Goal: Task Accomplishment & Management: Use online tool/utility

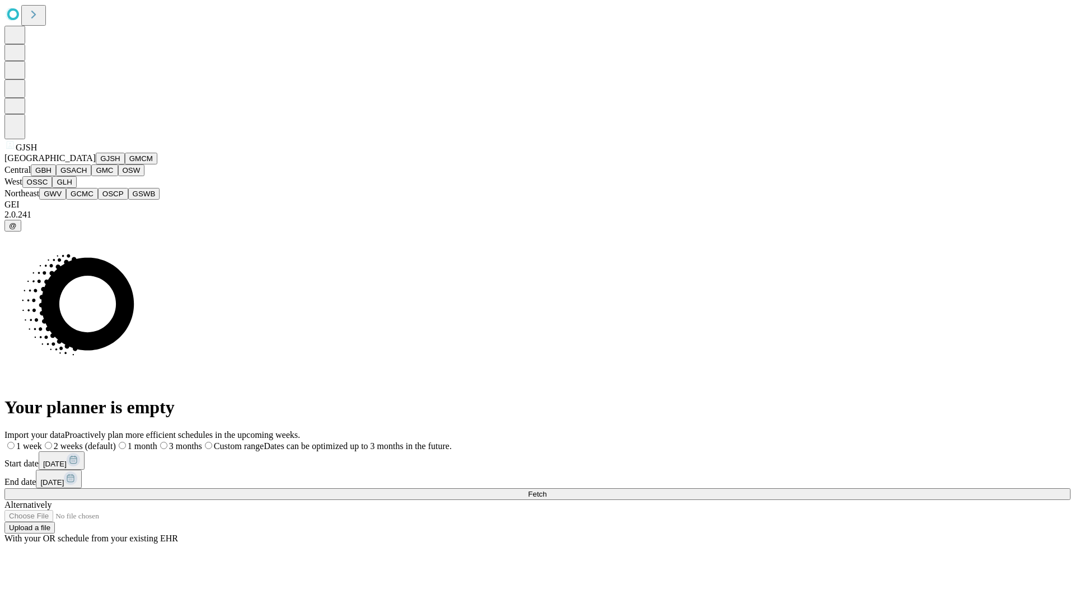
click at [96, 165] on button "GJSH" at bounding box center [110, 159] width 29 height 12
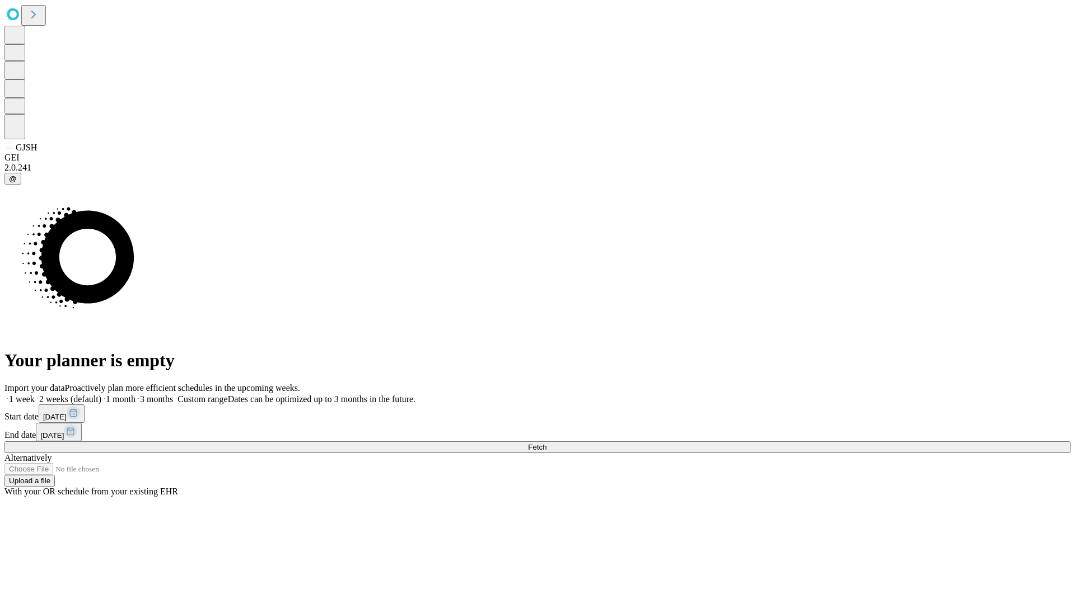
click at [101, 395] on label "2 weeks (default)" at bounding box center [68, 400] width 67 height 10
click at [546, 443] on span "Fetch" at bounding box center [537, 447] width 18 height 8
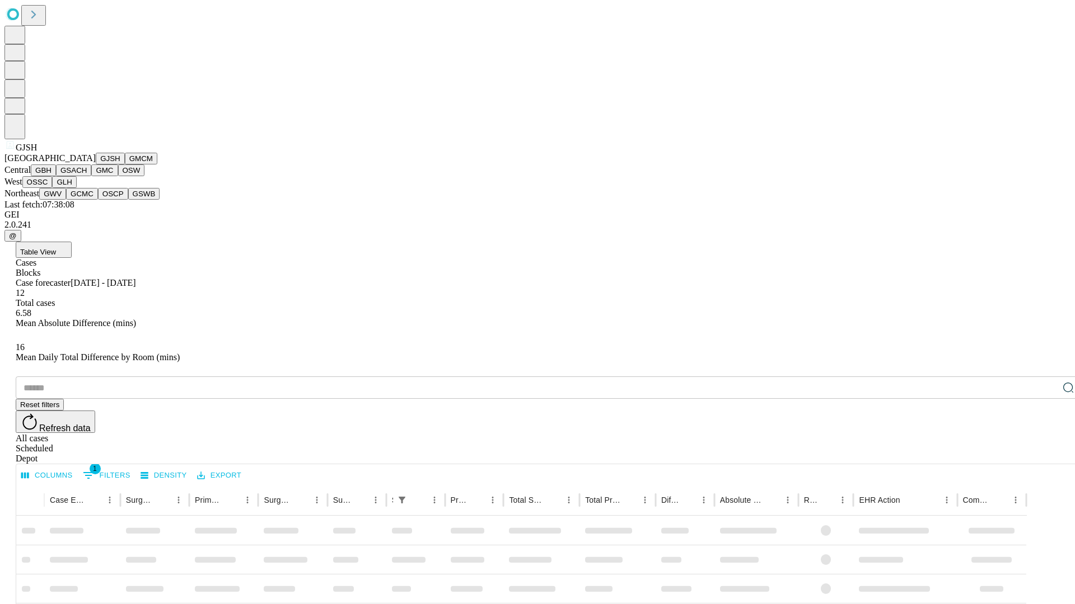
click at [125, 165] on button "GMCM" at bounding box center [141, 159] width 32 height 12
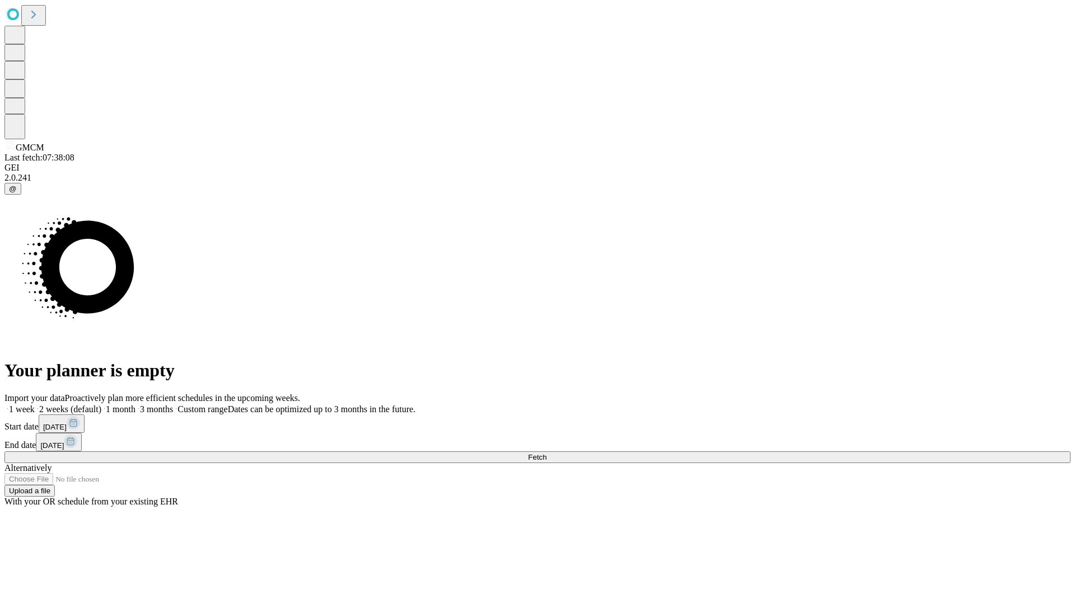
click at [101, 405] on label "2 weeks (default)" at bounding box center [68, 410] width 67 height 10
click at [546, 453] on span "Fetch" at bounding box center [537, 457] width 18 height 8
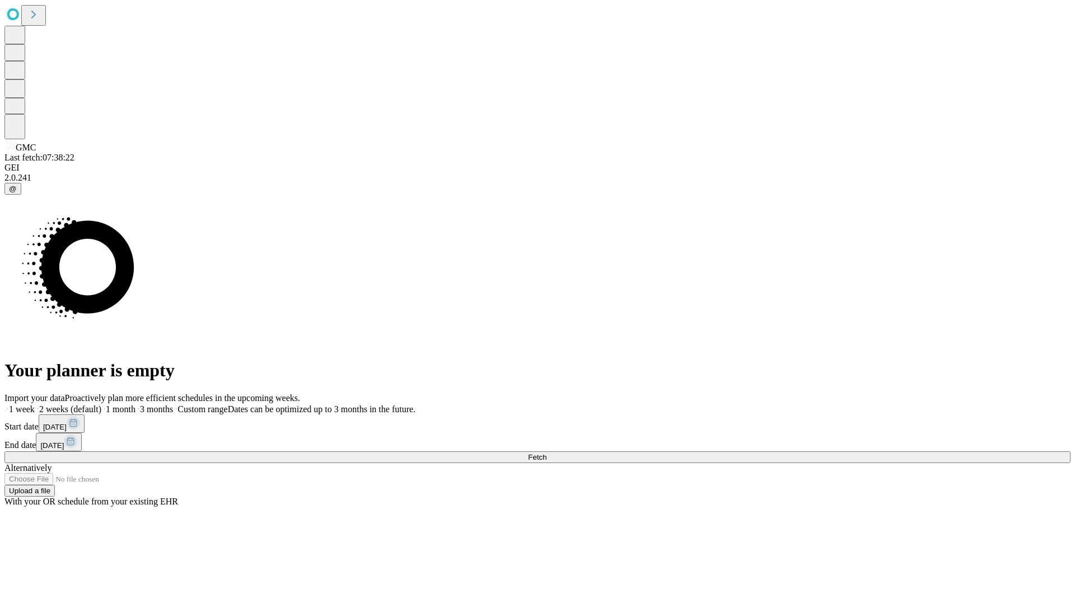
click at [101, 405] on label "2 weeks (default)" at bounding box center [68, 410] width 67 height 10
click at [546, 453] on span "Fetch" at bounding box center [537, 457] width 18 height 8
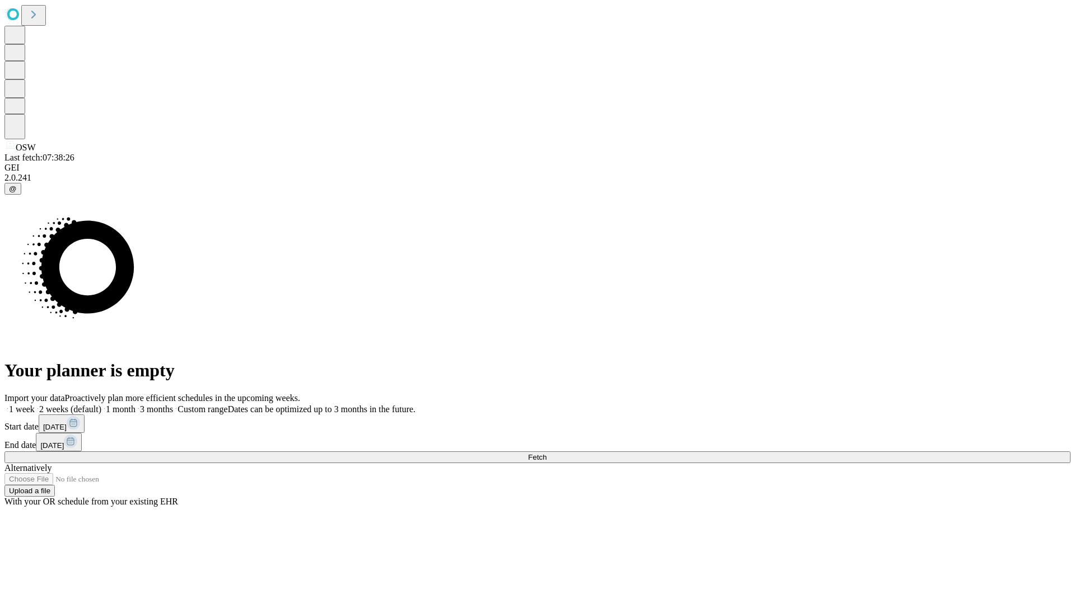
click at [101, 405] on label "2 weeks (default)" at bounding box center [68, 410] width 67 height 10
click at [546, 453] on span "Fetch" at bounding box center [537, 457] width 18 height 8
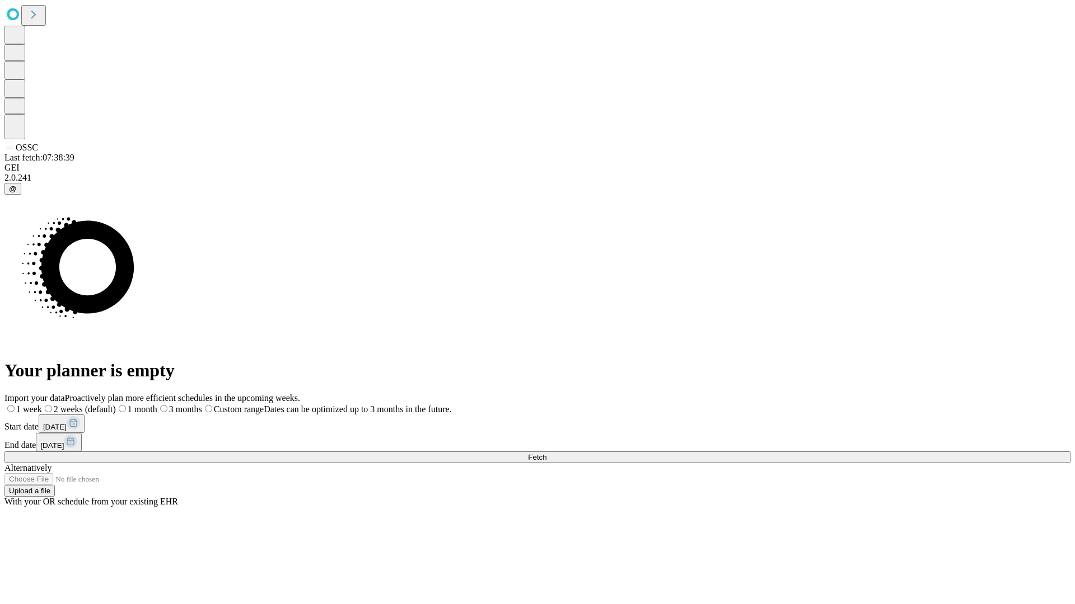
click at [116, 405] on label "2 weeks (default)" at bounding box center [79, 410] width 74 height 10
click at [546, 453] on span "Fetch" at bounding box center [537, 457] width 18 height 8
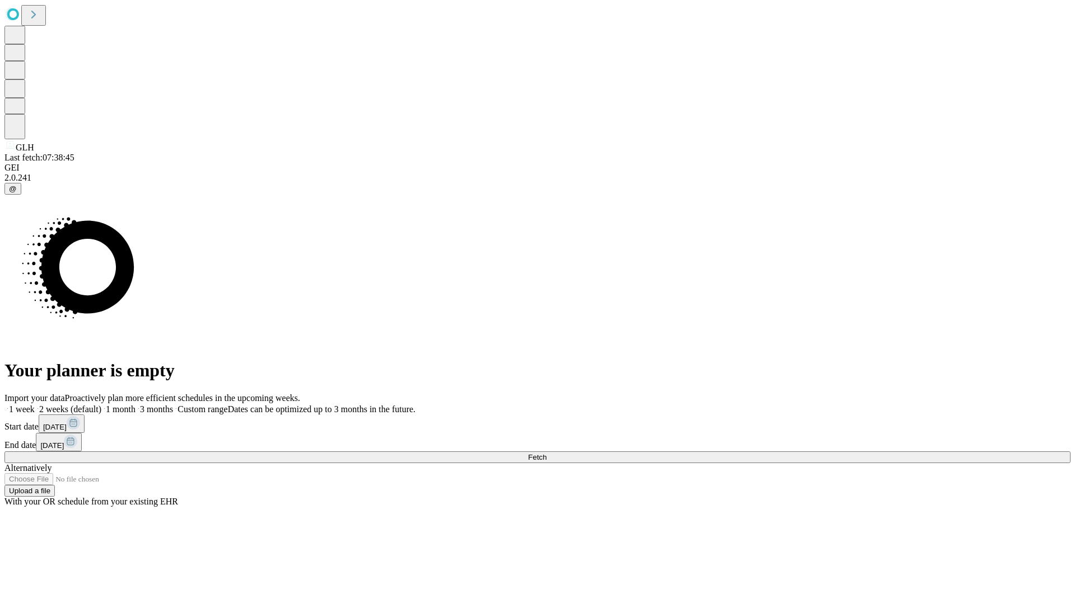
click at [546, 453] on span "Fetch" at bounding box center [537, 457] width 18 height 8
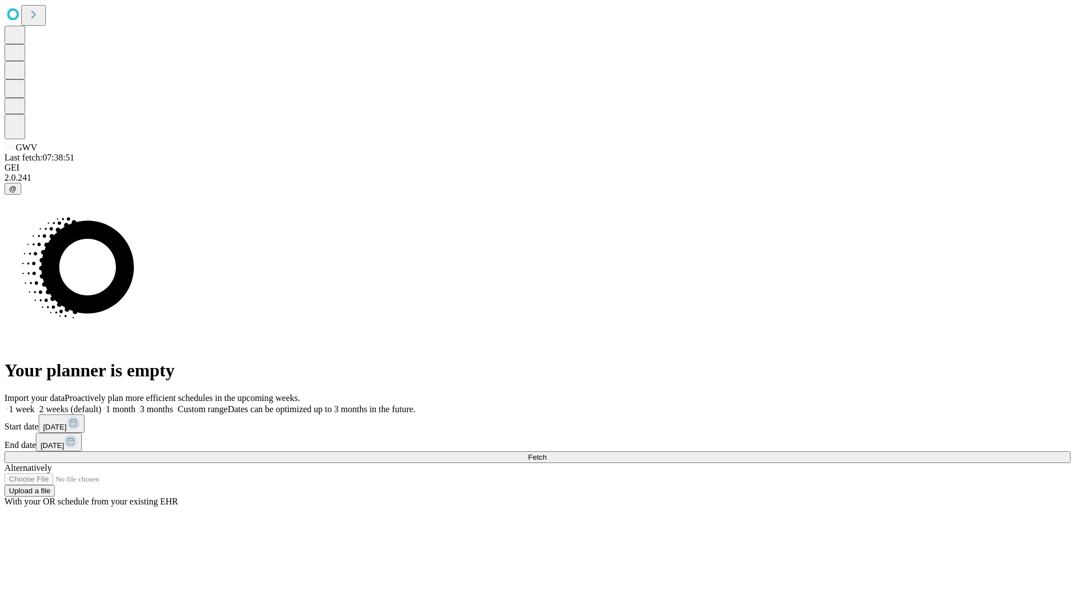
click at [546, 453] on span "Fetch" at bounding box center [537, 457] width 18 height 8
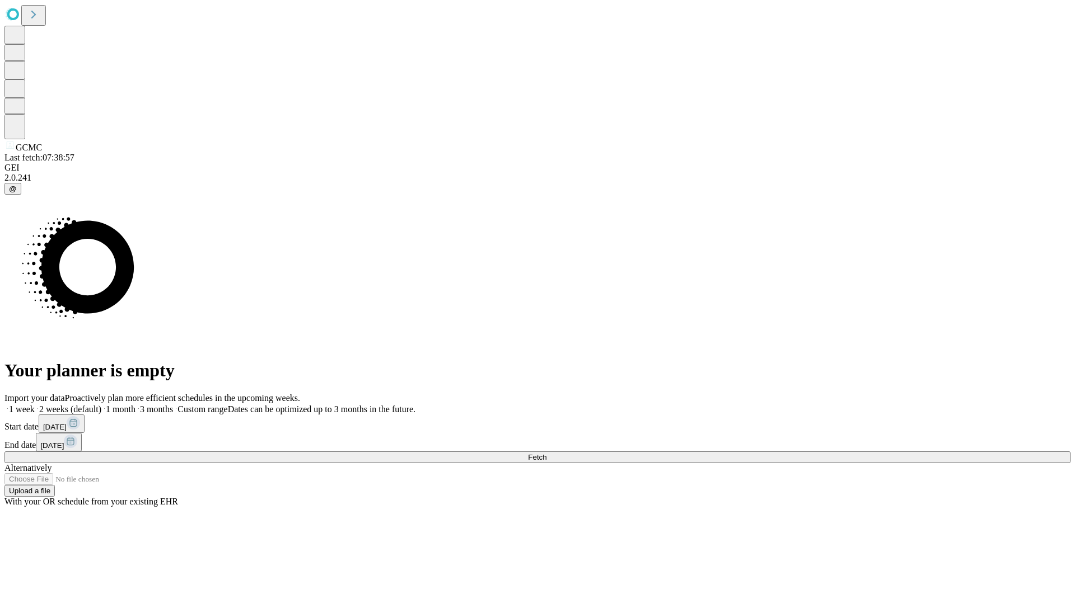
click at [101, 405] on label "2 weeks (default)" at bounding box center [68, 410] width 67 height 10
click at [546, 453] on span "Fetch" at bounding box center [537, 457] width 18 height 8
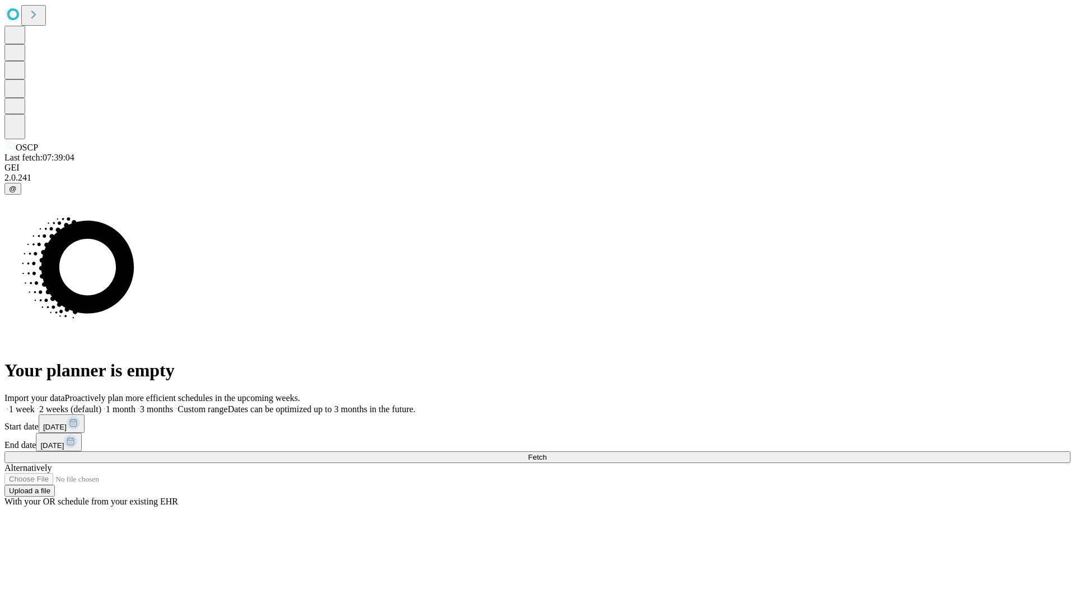
click at [101, 405] on label "2 weeks (default)" at bounding box center [68, 410] width 67 height 10
click at [546, 453] on span "Fetch" at bounding box center [537, 457] width 18 height 8
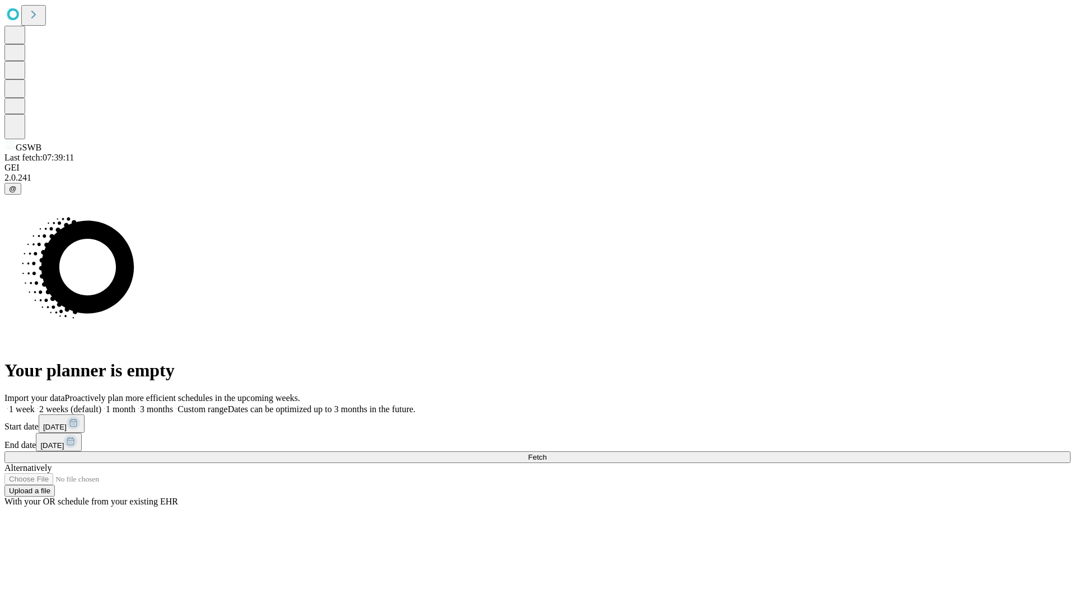
click at [101, 405] on label "2 weeks (default)" at bounding box center [68, 410] width 67 height 10
click at [546, 453] on span "Fetch" at bounding box center [537, 457] width 18 height 8
